Goal: Contribute content

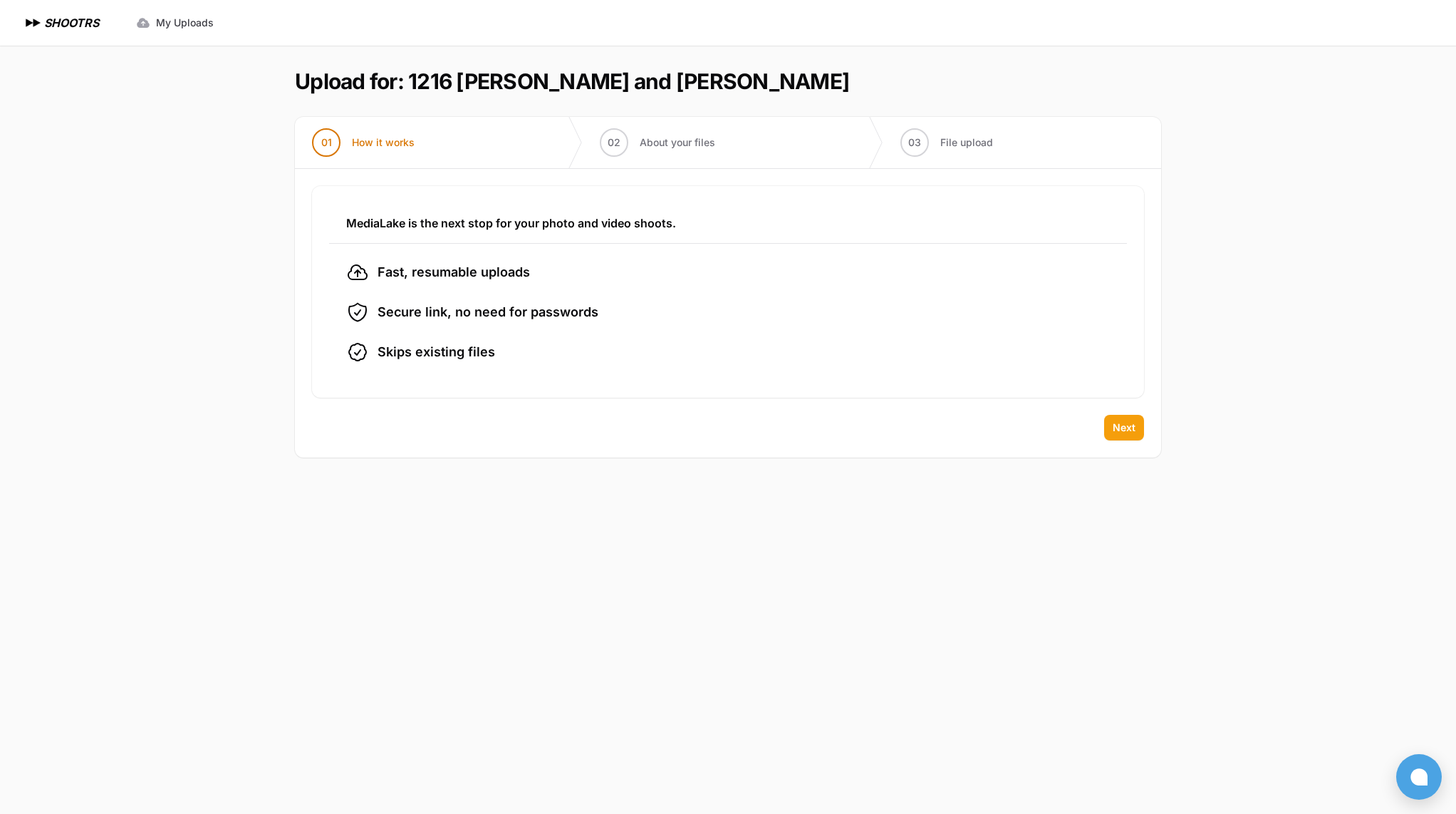
click at [1132, 428] on span "Next" at bounding box center [1124, 427] width 23 height 14
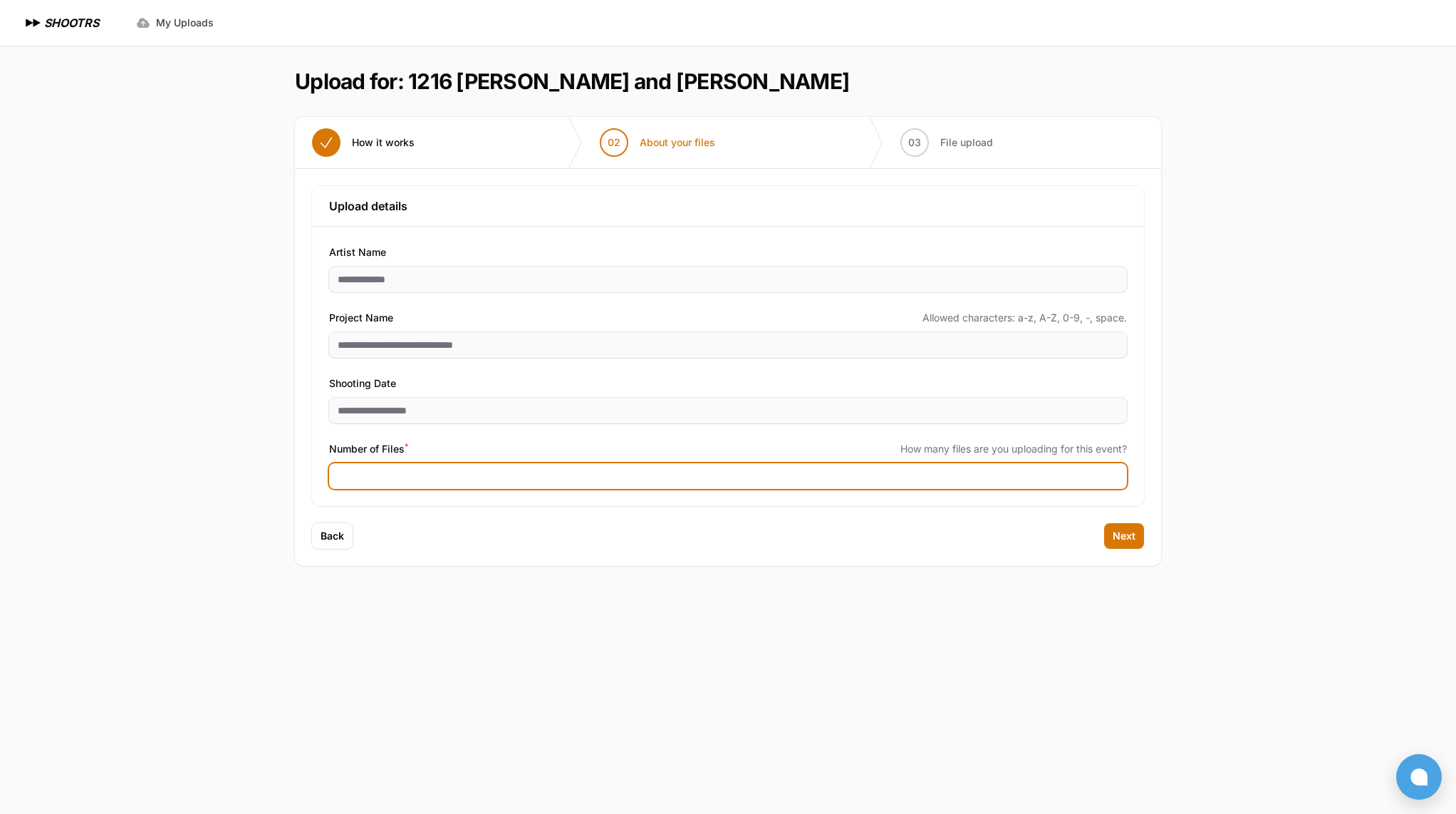
click at [372, 476] on input "Number of Files *" at bounding box center [727, 476] width 798 height 26
type input "***"
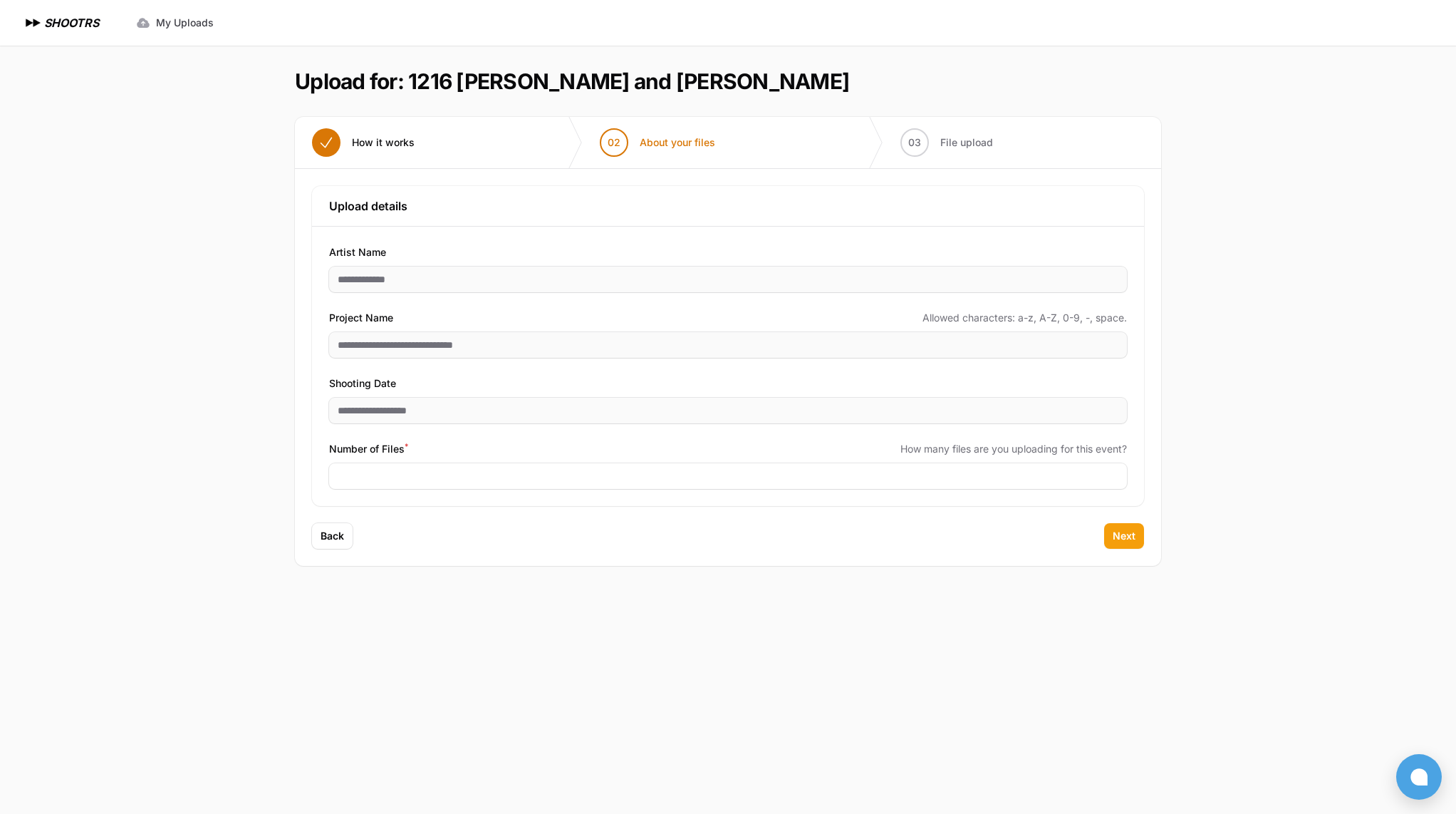
click at [1135, 538] on button "Next" at bounding box center [1124, 536] width 40 height 26
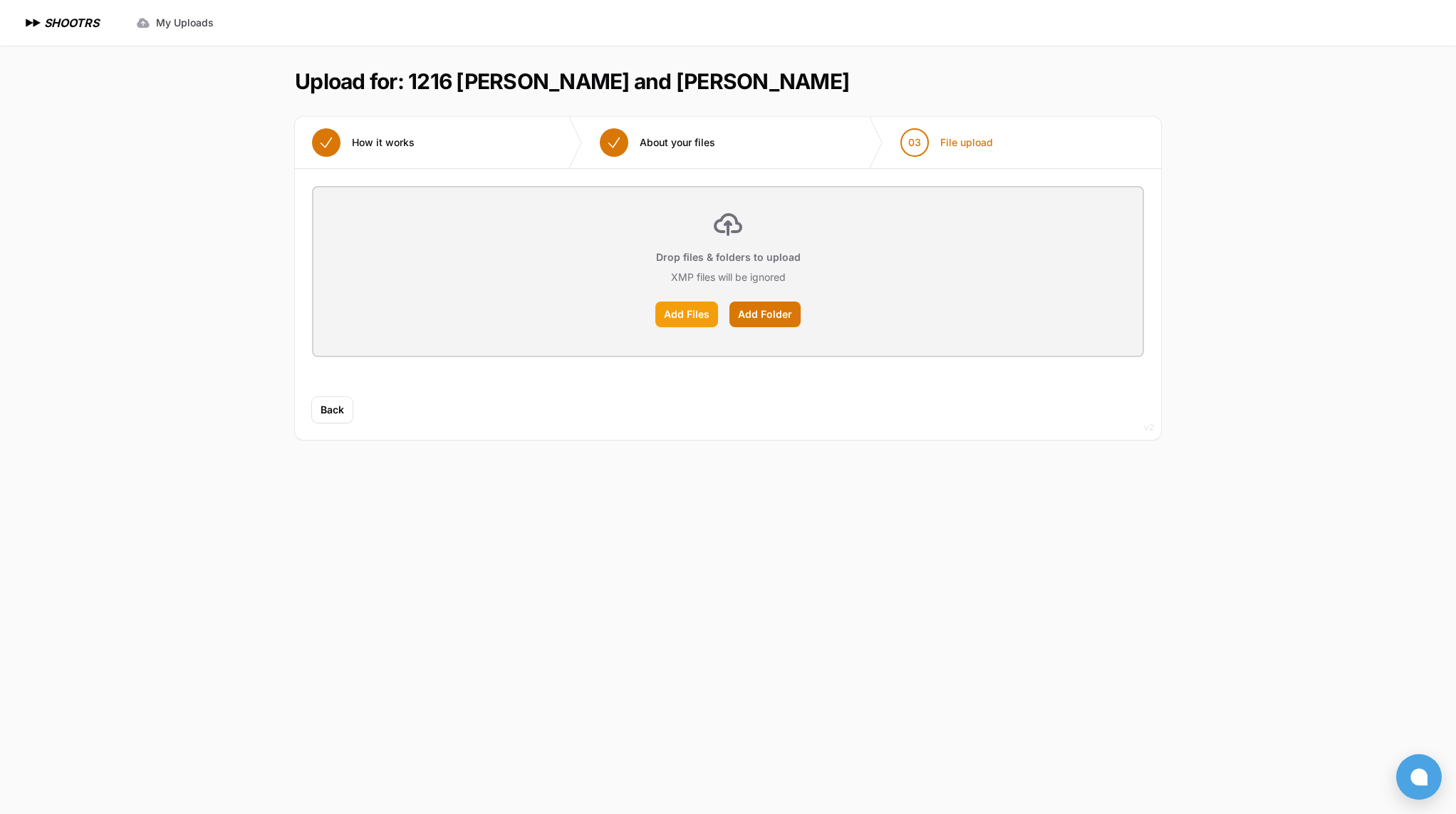
click at [692, 314] on label "Add Files" at bounding box center [687, 314] width 63 height 26
click at [0, 0] on input "Add Files" at bounding box center [0, 0] width 0 height 0
